Goal: Information Seeking & Learning: Find specific fact

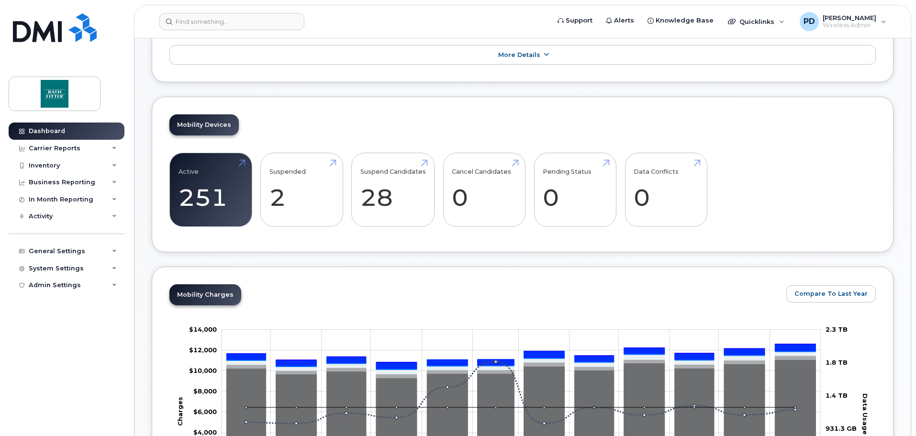
scroll to position [191, 0]
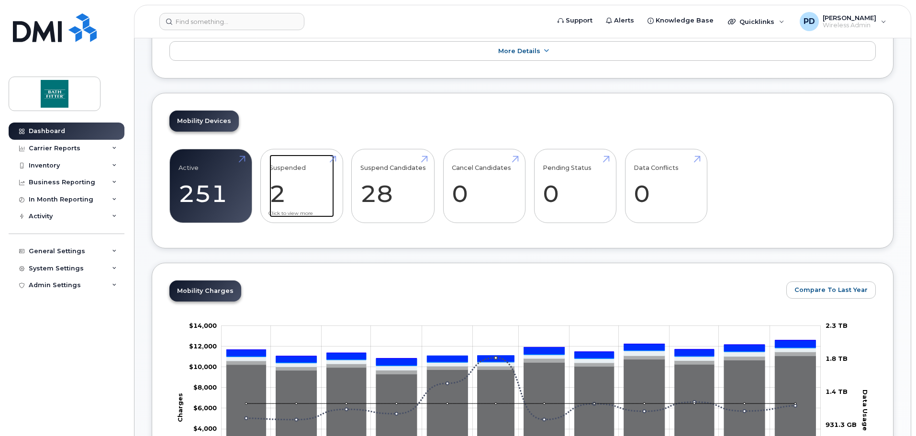
click at [302, 186] on link "Suspended 2" at bounding box center [302, 186] width 65 height 63
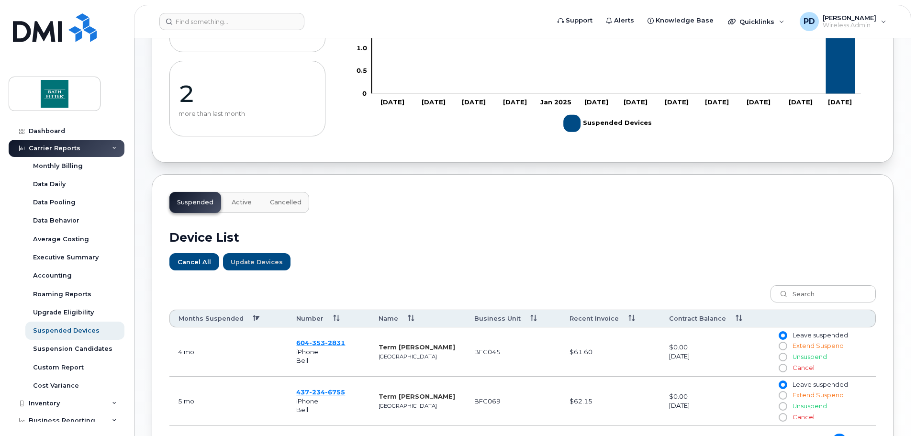
scroll to position [239, 0]
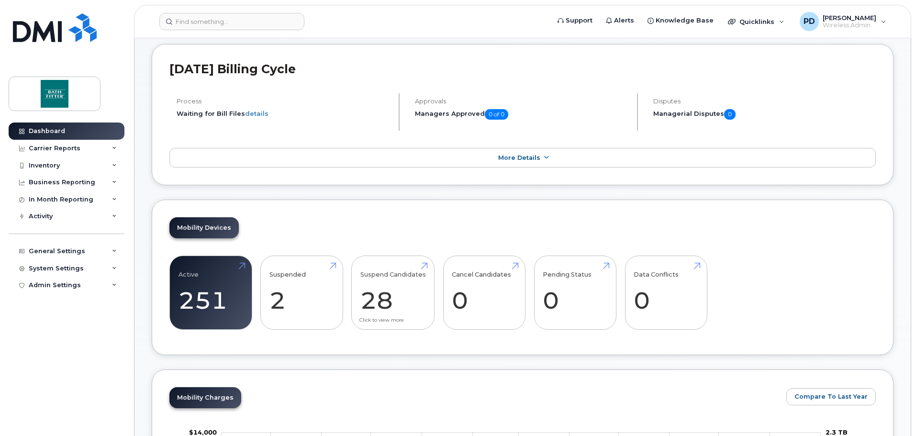
scroll to position [144, 0]
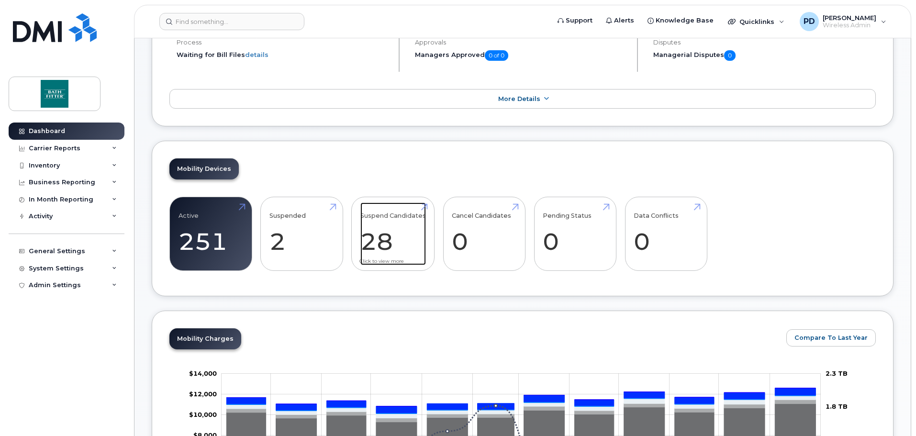
click at [390, 247] on link "Suspend Candidates 28" at bounding box center [393, 233] width 66 height 63
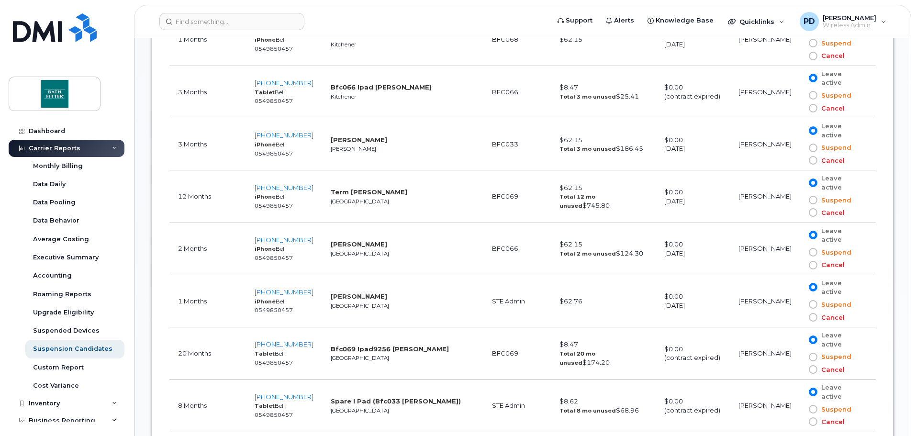
scroll to position [670, 0]
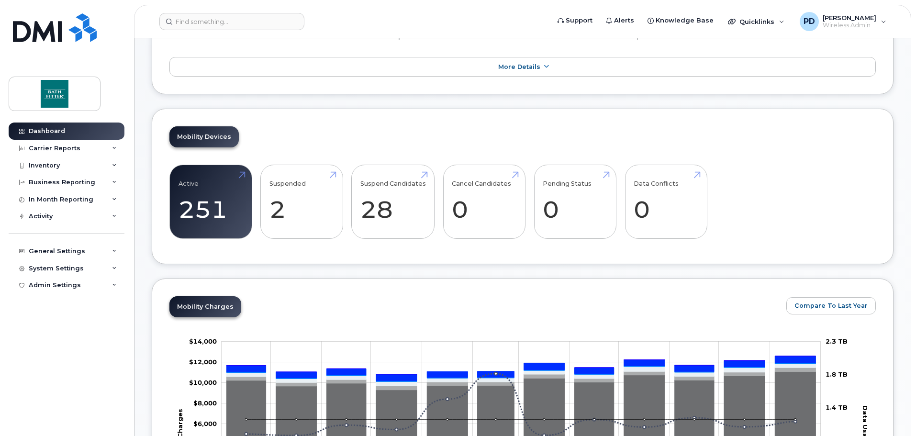
scroll to position [191, 0]
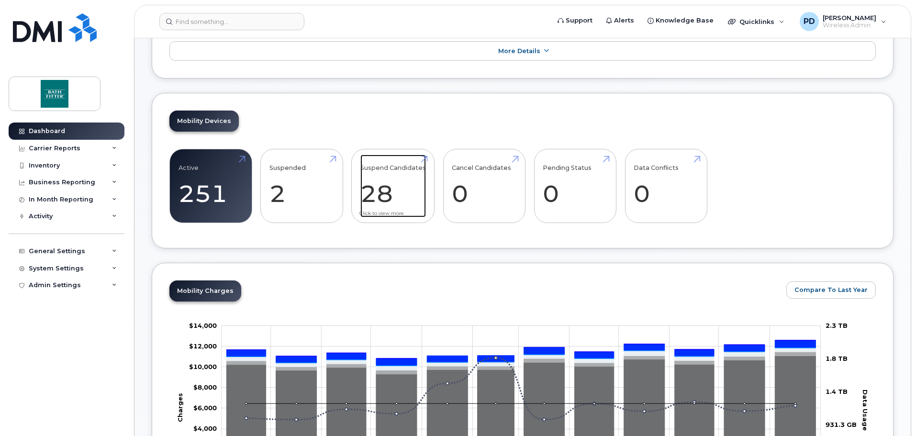
click at [412, 175] on link "Suspend Candidates 28" at bounding box center [393, 186] width 66 height 63
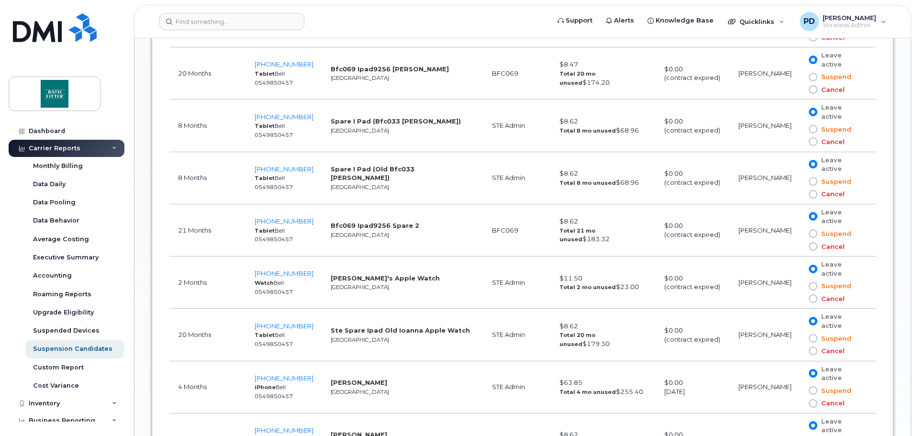
scroll to position [951, 0]
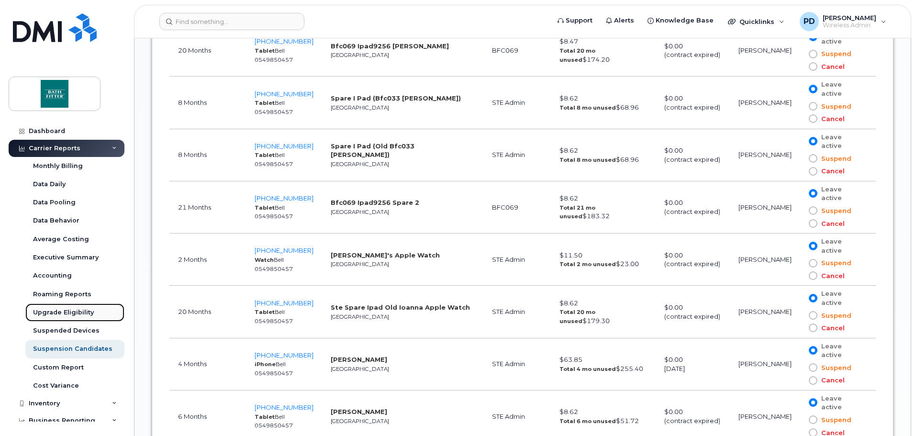
click at [82, 307] on link "Upgrade Eligibility" at bounding box center [74, 313] width 99 height 18
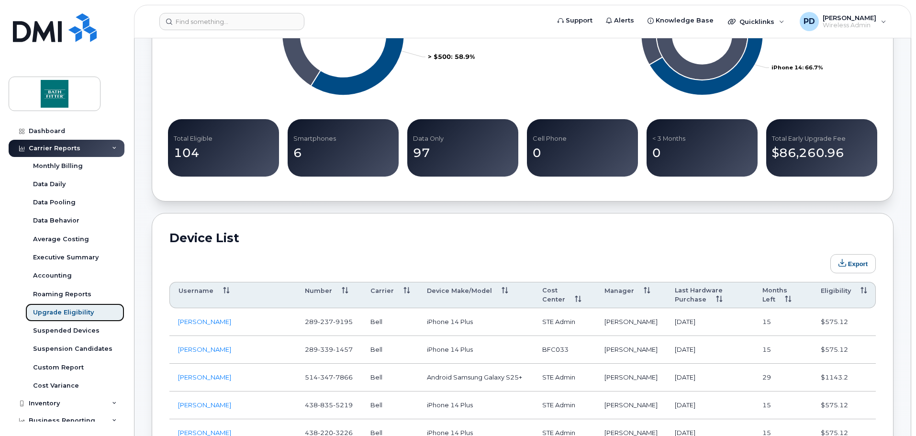
scroll to position [335, 0]
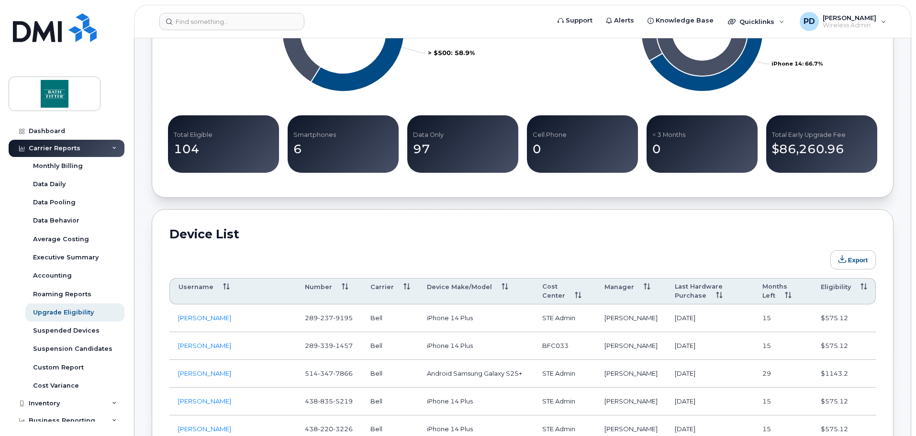
click at [326, 150] on p "6" at bounding box center [343, 149] width 100 height 17
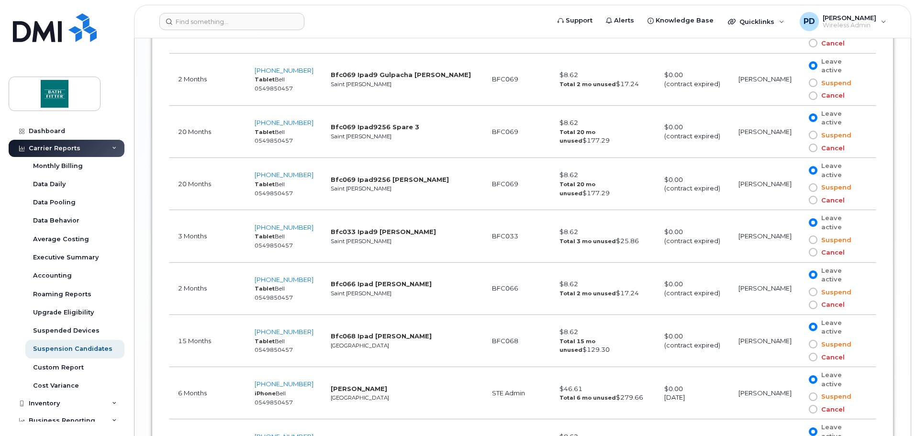
scroll to position [1669, 0]
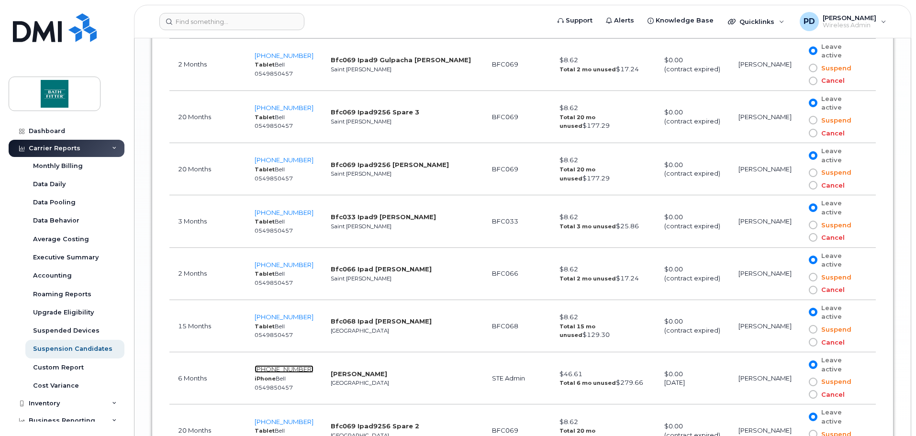
click at [282, 365] on span "514-463-0450" at bounding box center [284, 369] width 59 height 8
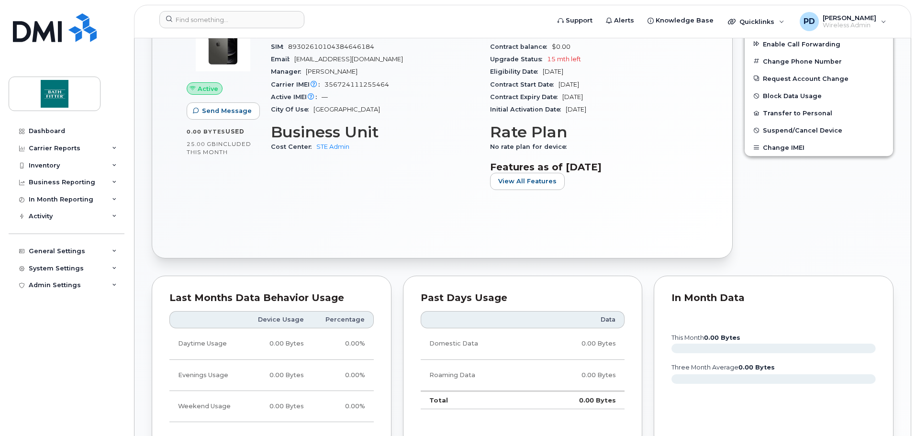
scroll to position [172, 0]
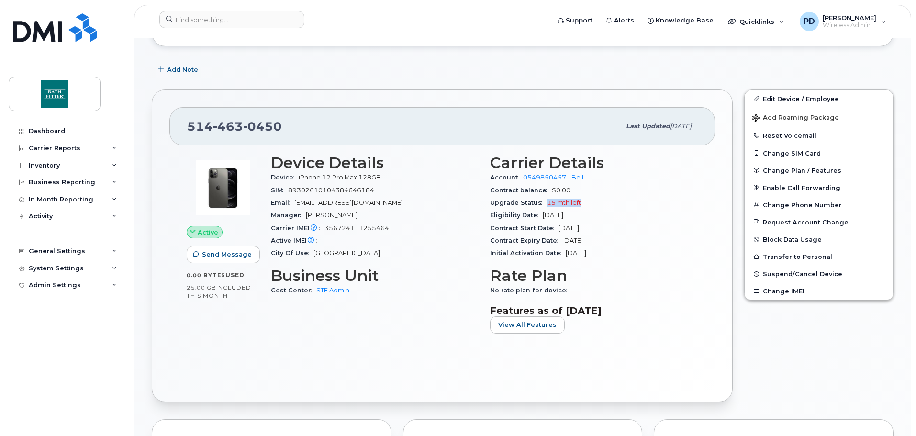
drag, startPoint x: 584, startPoint y: 201, endPoint x: 542, endPoint y: 202, distance: 41.2
click at [542, 202] on div "Upgrade Status 15 mth left" at bounding box center [594, 203] width 208 height 12
click at [630, 202] on div "Upgrade Status 15 mth left" at bounding box center [594, 203] width 208 height 12
drag, startPoint x: 266, startPoint y: 127, endPoint x: 178, endPoint y: 121, distance: 88.3
click at [176, 123] on div "[PHONE_NUMBER] Last updated [DATE]" at bounding box center [442, 126] width 546 height 38
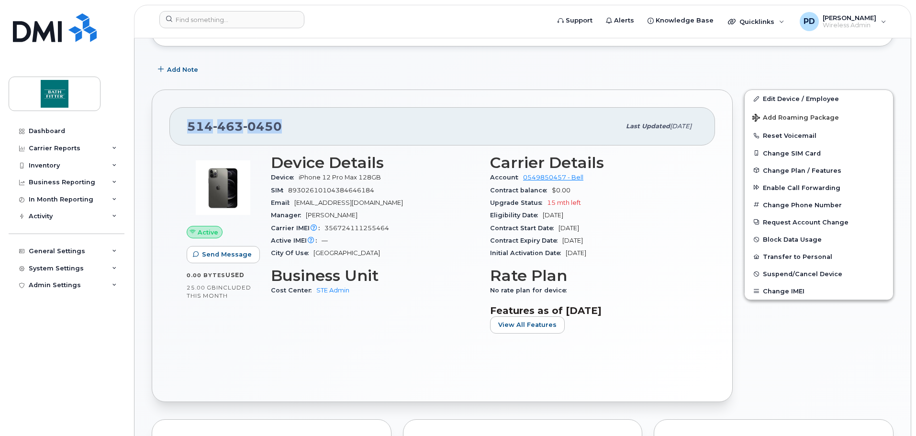
copy span "[PHONE_NUMBER]"
drag, startPoint x: 389, startPoint y: 226, endPoint x: 325, endPoint y: 226, distance: 64.1
click at [325, 226] on div "Carrier IMEI Carrier IMEI is reported during the last billing cycle or change o…" at bounding box center [375, 228] width 208 height 12
copy span "356724111255464"
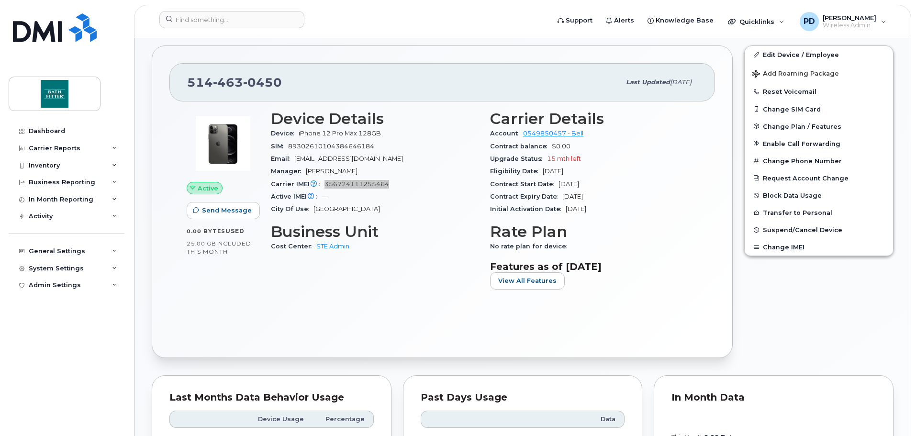
scroll to position [220, 0]
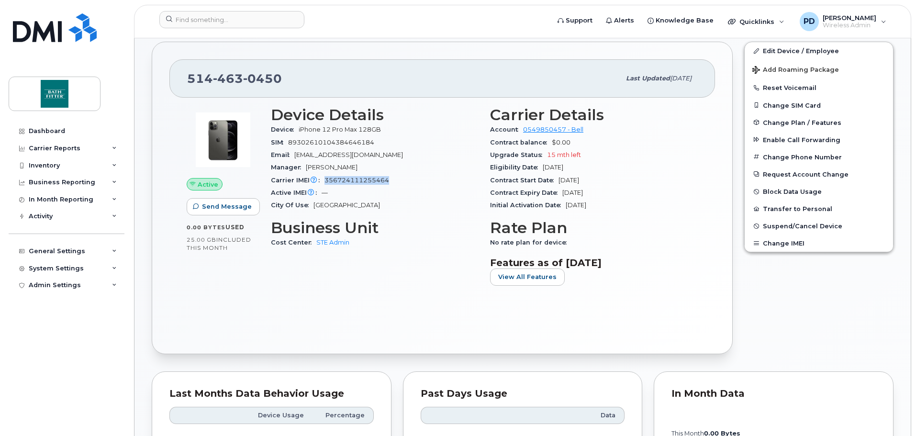
click at [403, 316] on div "Active Send Message 0.00 Bytes  used 25.00 GB  included this month Device Detai…" at bounding box center [442, 217] width 546 height 238
